Goal: Information Seeking & Learning: Learn about a topic

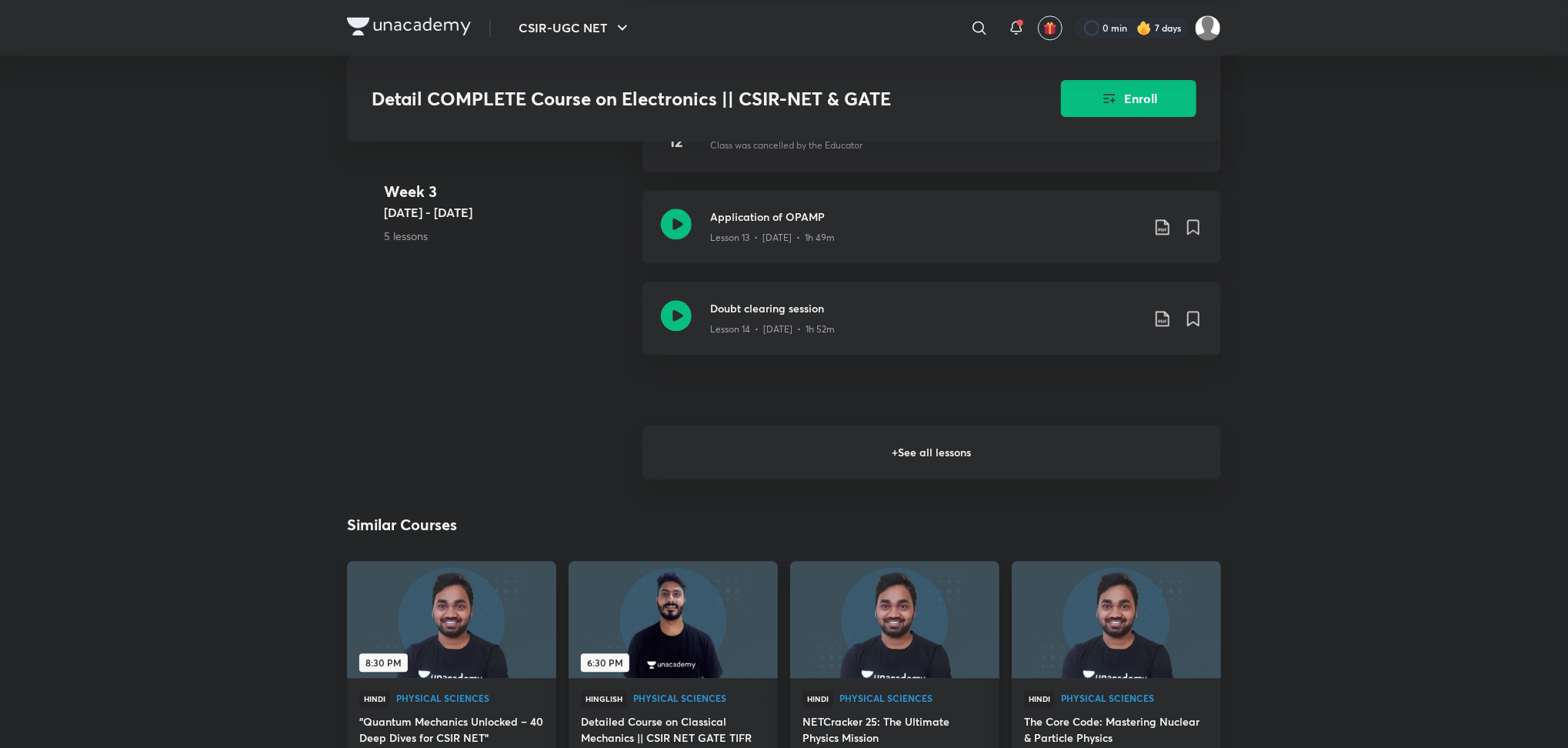
scroll to position [2273, 0]
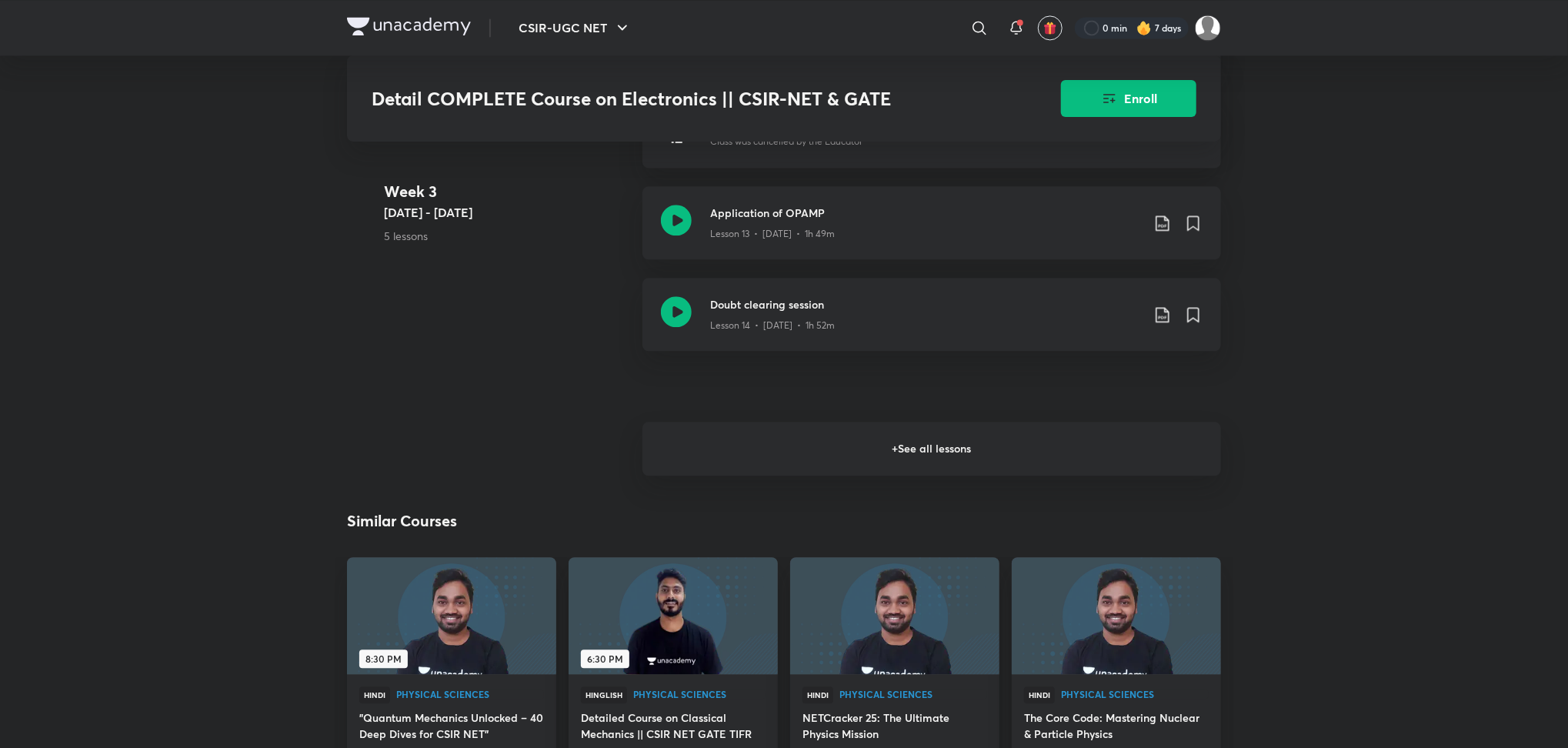
click at [702, 467] on h6 "+ See all lessons" at bounding box center [931, 448] width 578 height 54
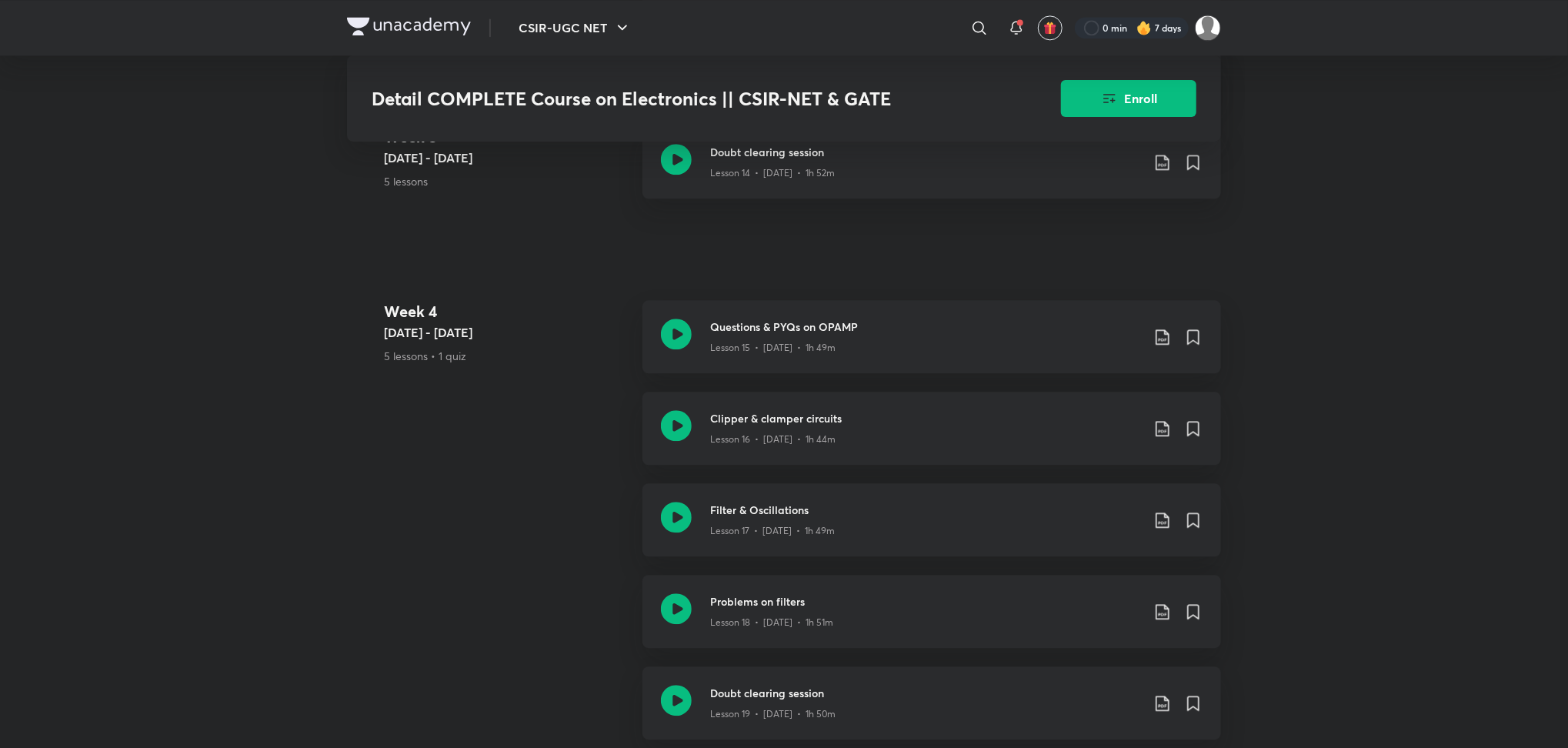
scroll to position [2421, 0]
click at [669, 448] on div at bounding box center [677, 433] width 31 height 36
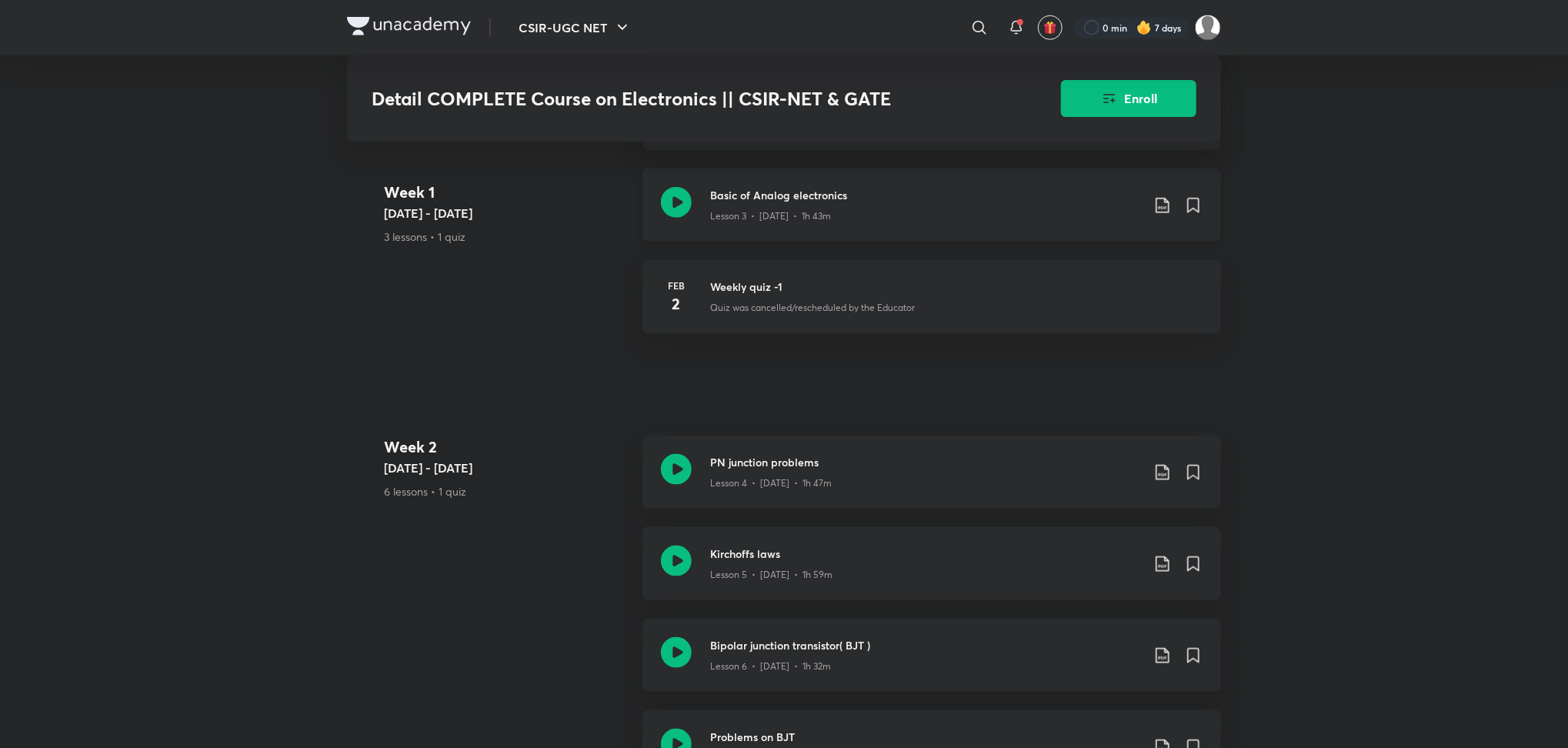
scroll to position [1026, 0]
click at [678, 205] on icon at bounding box center [677, 201] width 31 height 31
